Goal: Find specific page/section: Find specific page/section

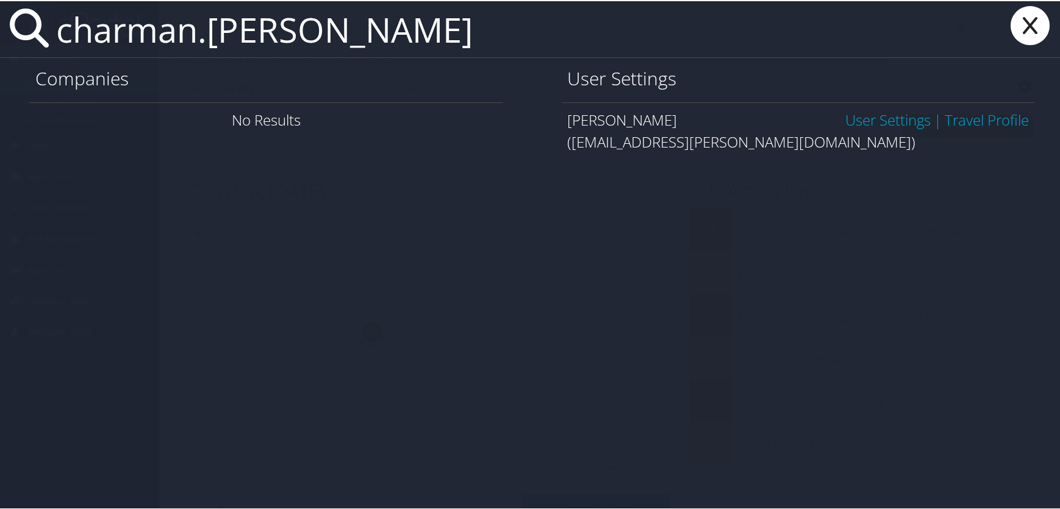
type input "charman.[PERSON_NAME]"
click at [855, 123] on link "User Settings" at bounding box center [888, 119] width 85 height 20
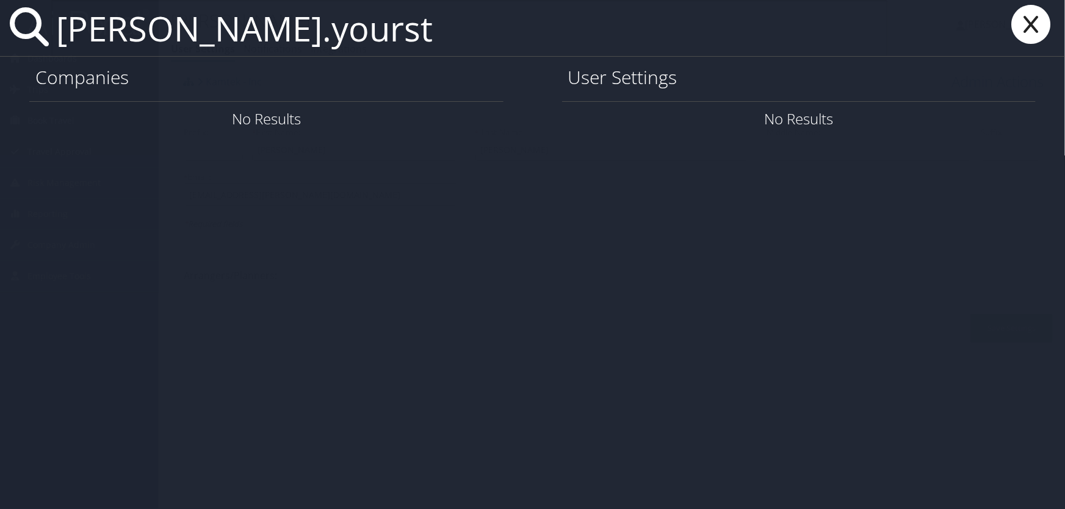
drag, startPoint x: 252, startPoint y: 36, endPoint x: 0, endPoint y: 37, distance: 251.9
click at [0, 37] on div "paula.yourst" at bounding box center [532, 28] width 1065 height 57
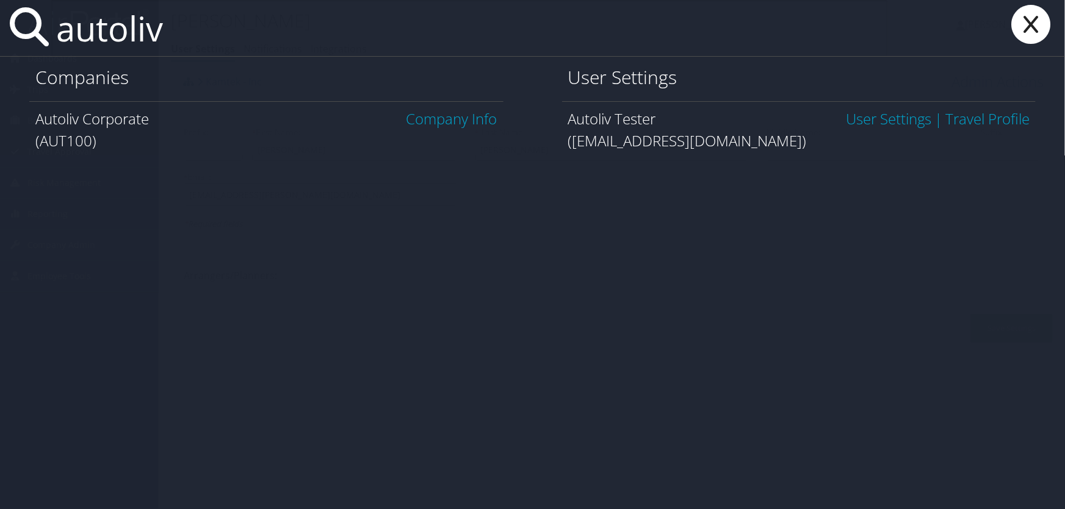
type input "autoliv"
click at [464, 122] on link "Company Info" at bounding box center [451, 119] width 91 height 20
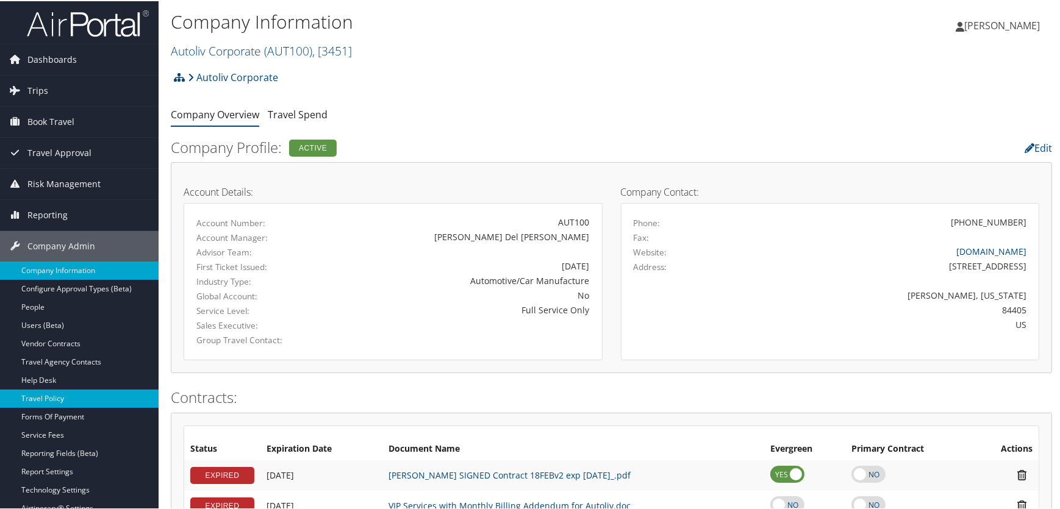
click at [46, 401] on link "Travel Policy" at bounding box center [79, 398] width 159 height 18
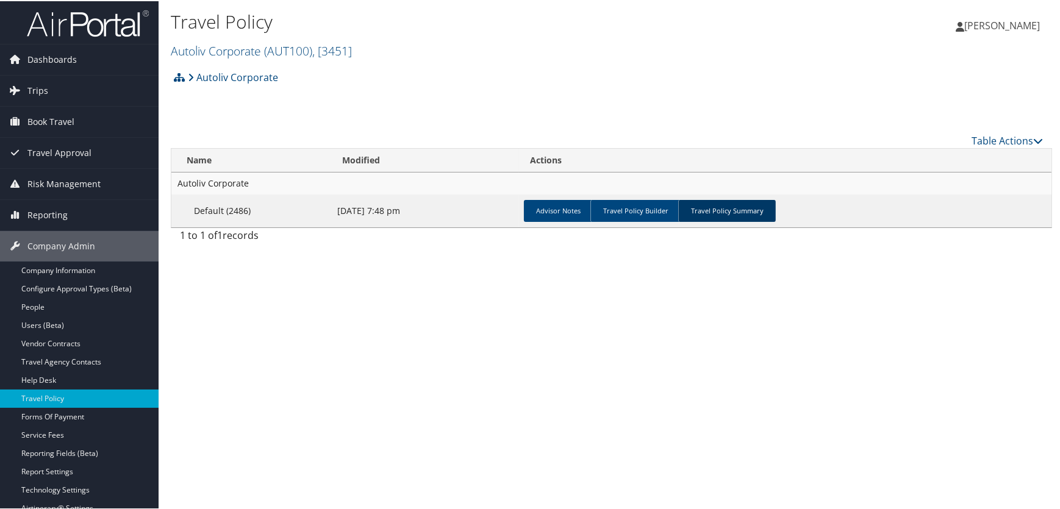
click at [714, 207] on link "Travel Policy Summary" at bounding box center [727, 210] width 98 height 22
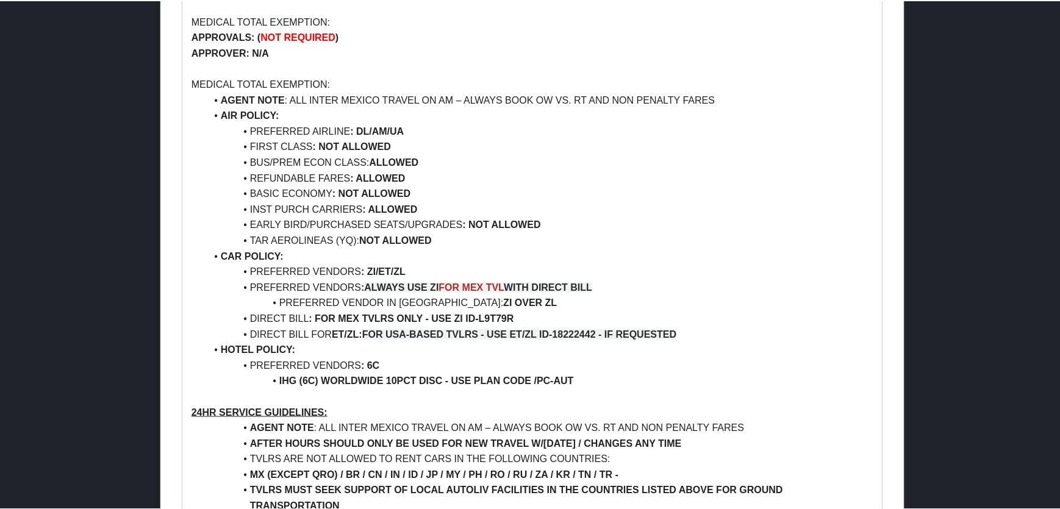
scroll to position [2131, 0]
